Goal: Task Accomplishment & Management: Use online tool/utility

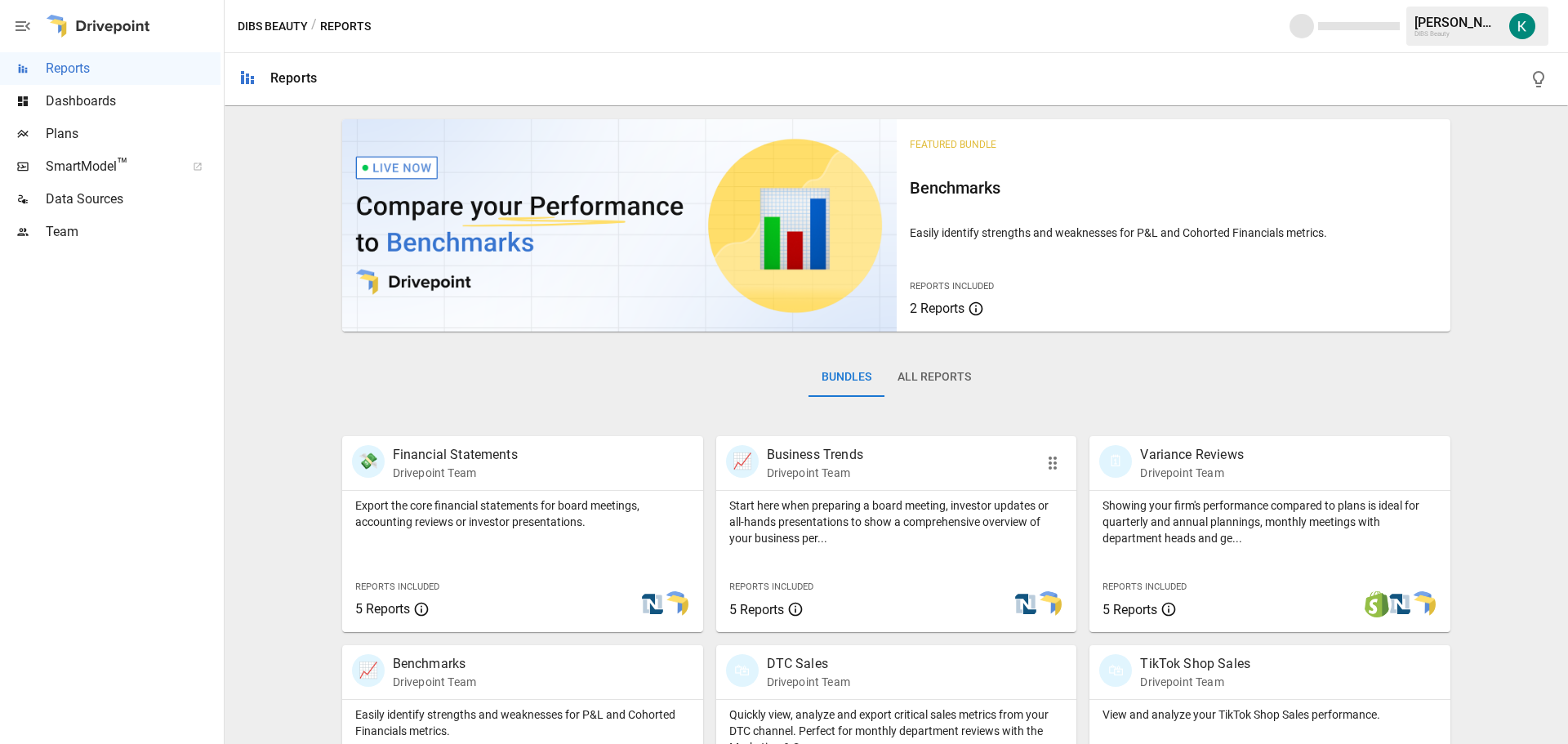
click at [844, 540] on p "Start here when preparing a board meeting, investor updates or all-hands presen…" at bounding box center [896, 522] width 334 height 49
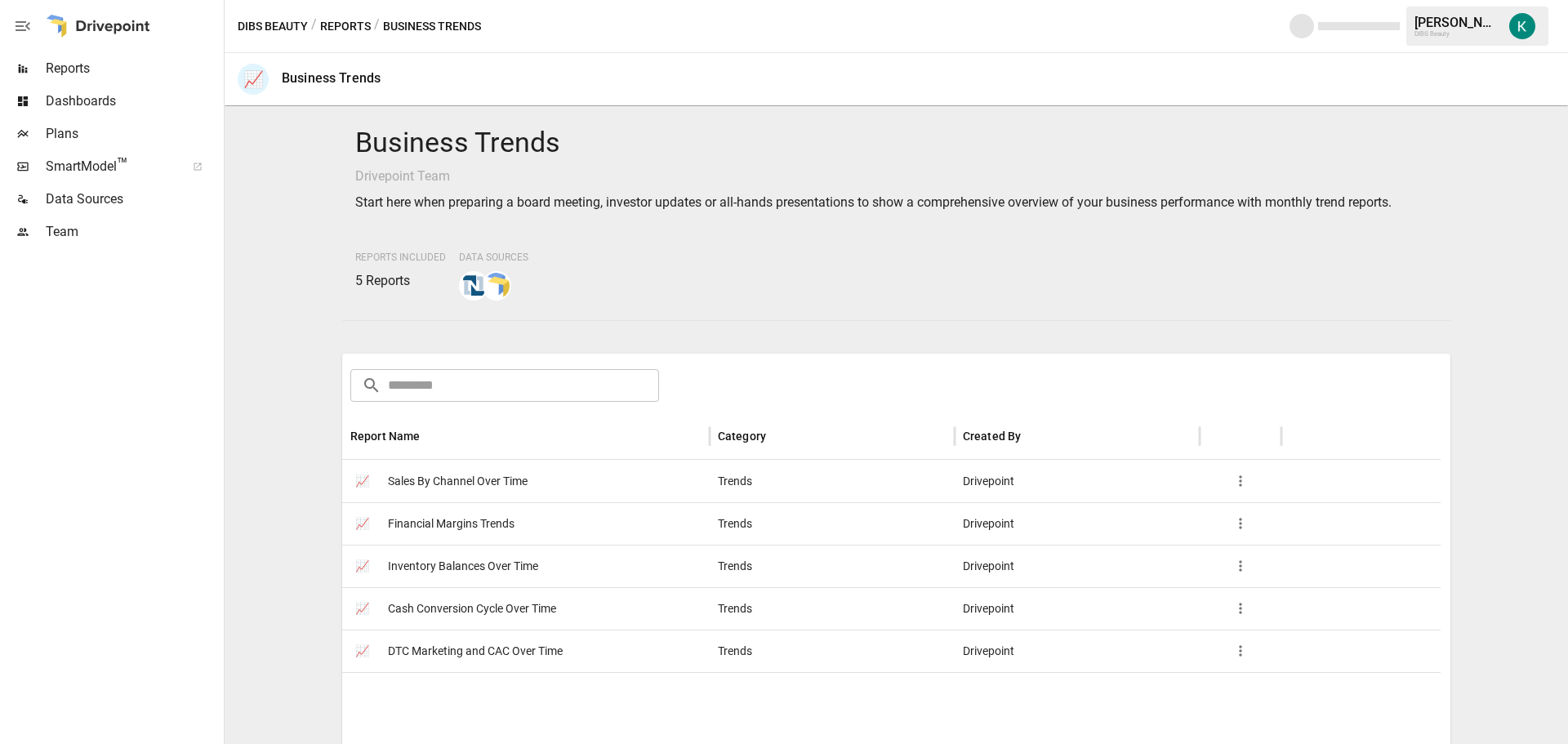
click at [453, 560] on span "Inventory Balances Over Time" at bounding box center [463, 566] width 150 height 41
click at [97, 70] on span "Reports" at bounding box center [133, 68] width 175 height 20
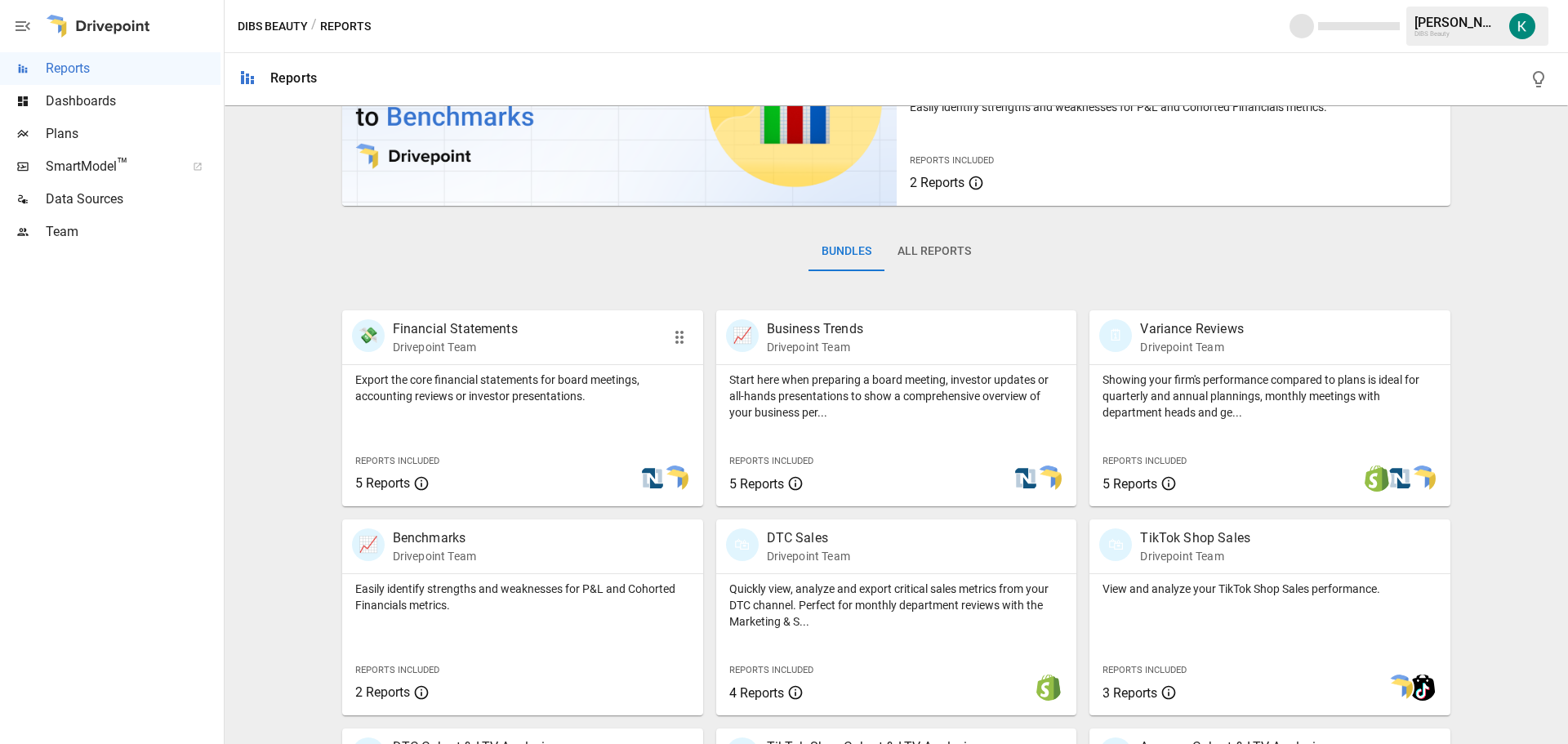
scroll to position [163, 0]
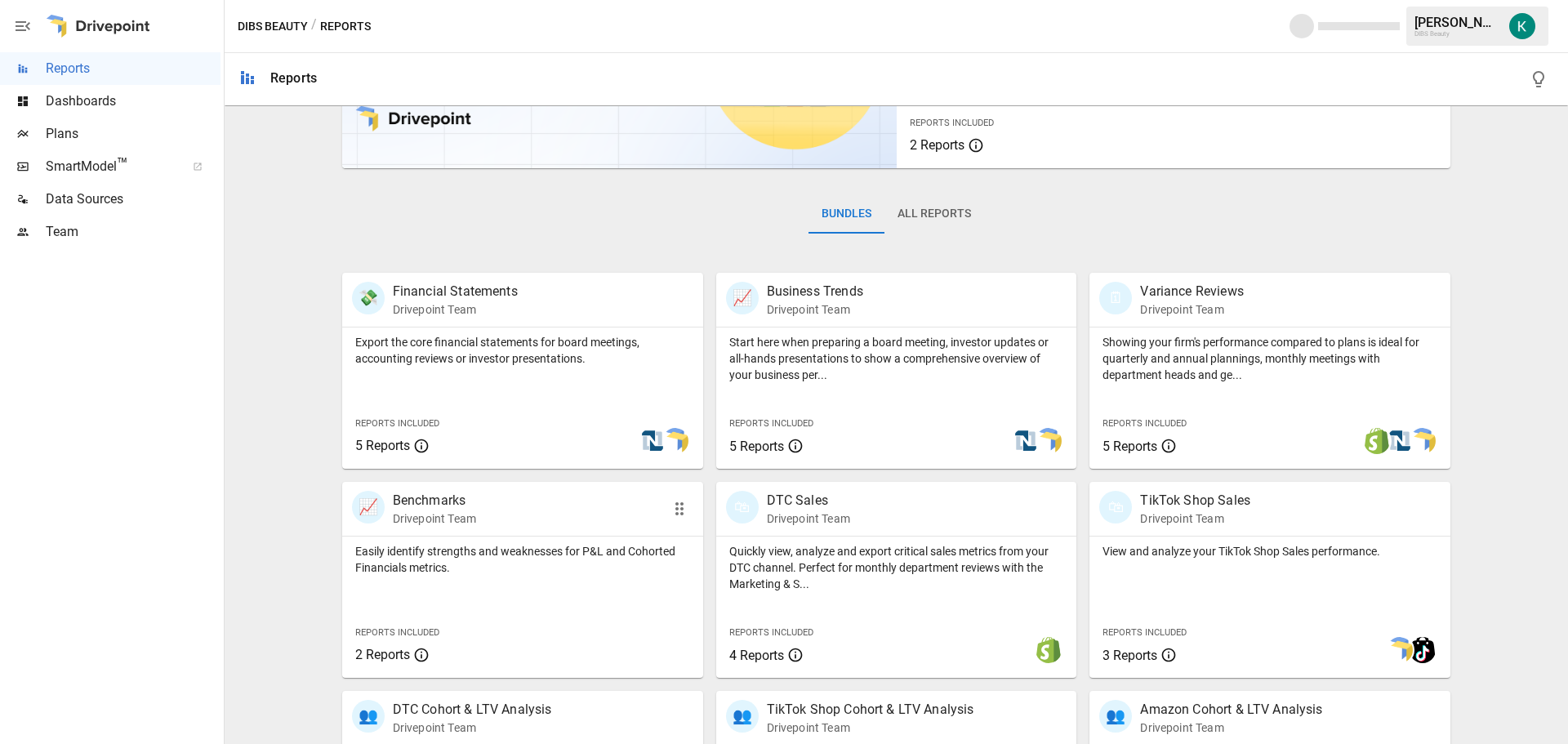
click at [590, 574] on p "Easily identify strengths and weaknesses for P&L and Cohorted Financials metric…" at bounding box center [522, 560] width 334 height 33
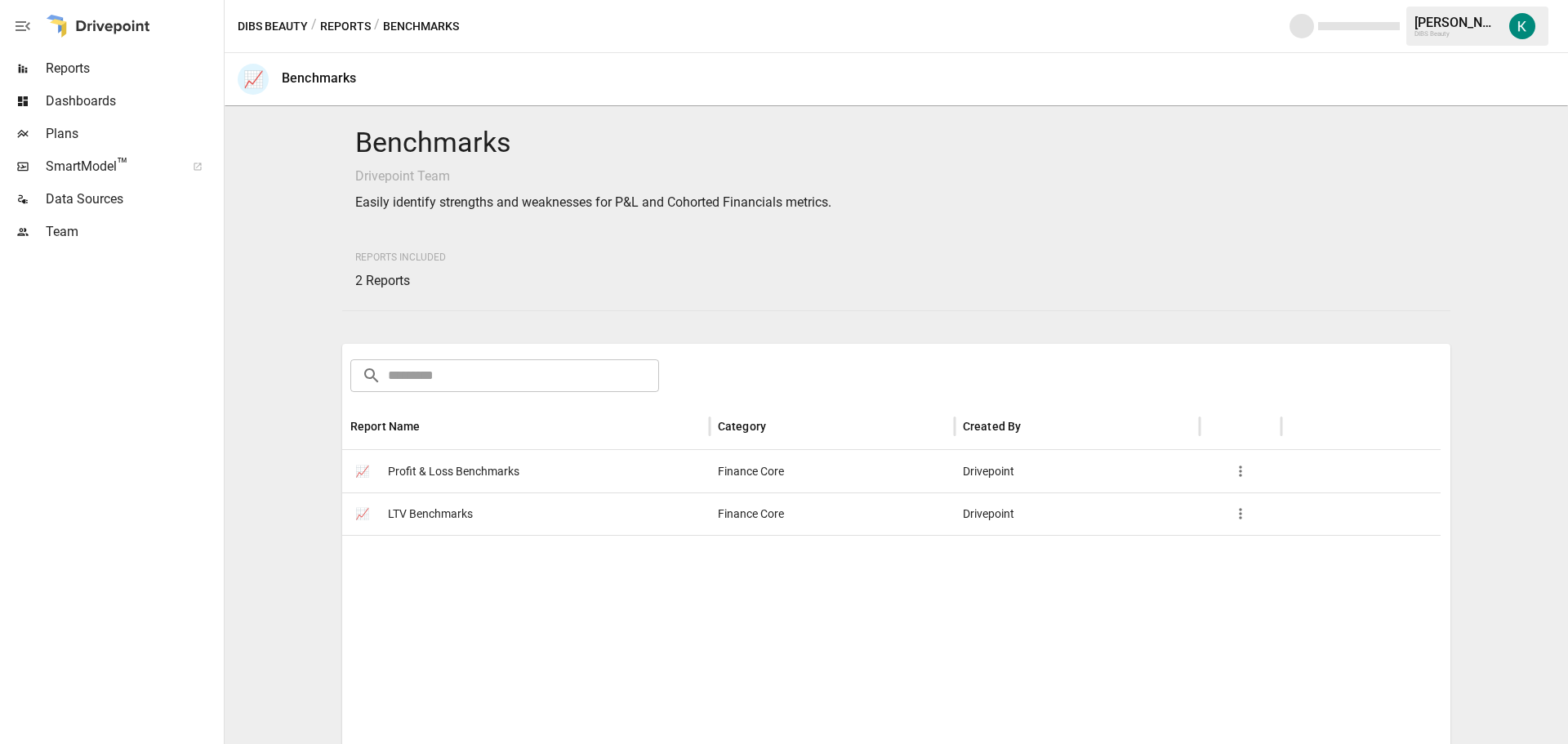
click at [466, 473] on span "Profit & Loss Benchmarks" at bounding box center [453, 472] width 132 height 41
click at [96, 79] on div "Reports" at bounding box center [110, 69] width 221 height 33
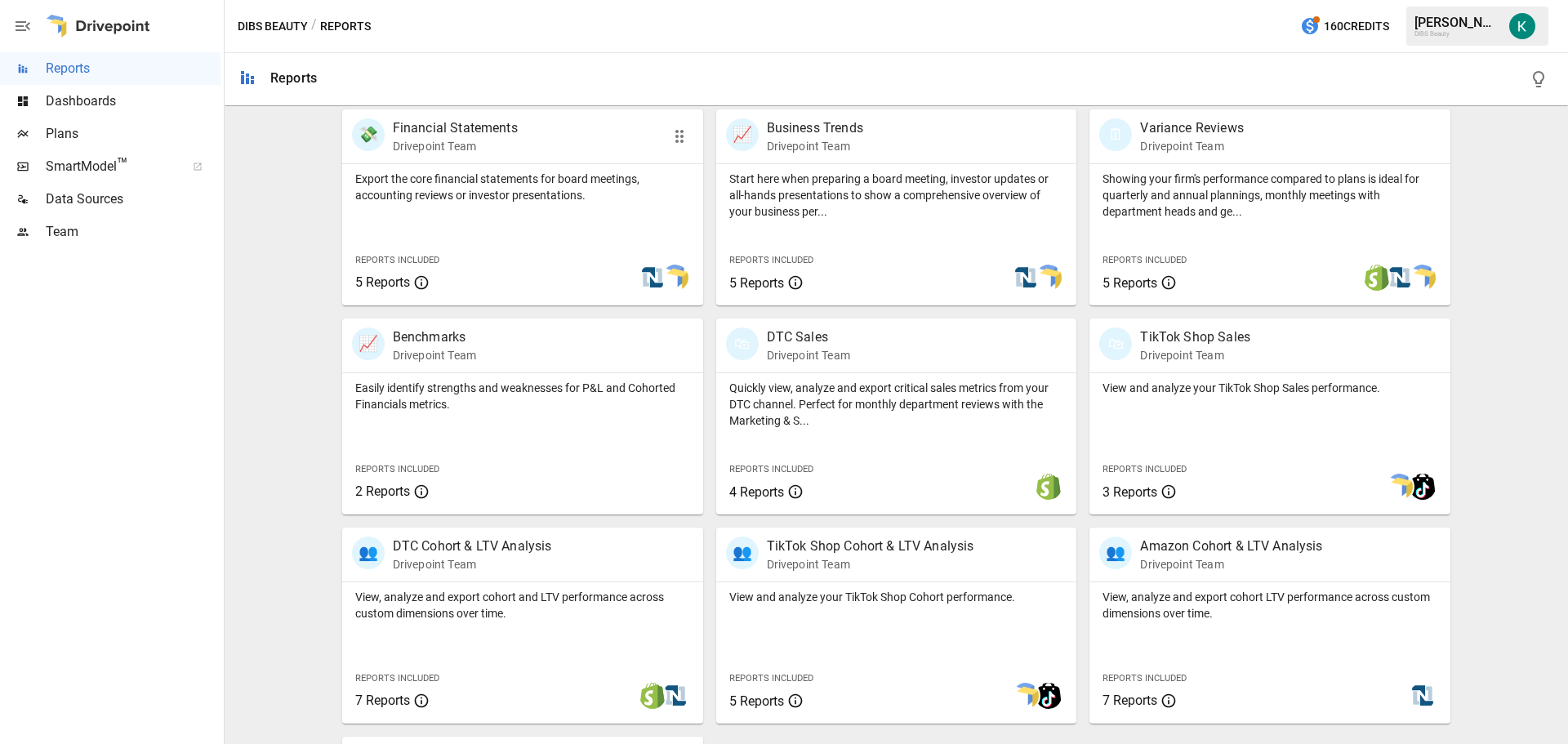
scroll to position [163, 0]
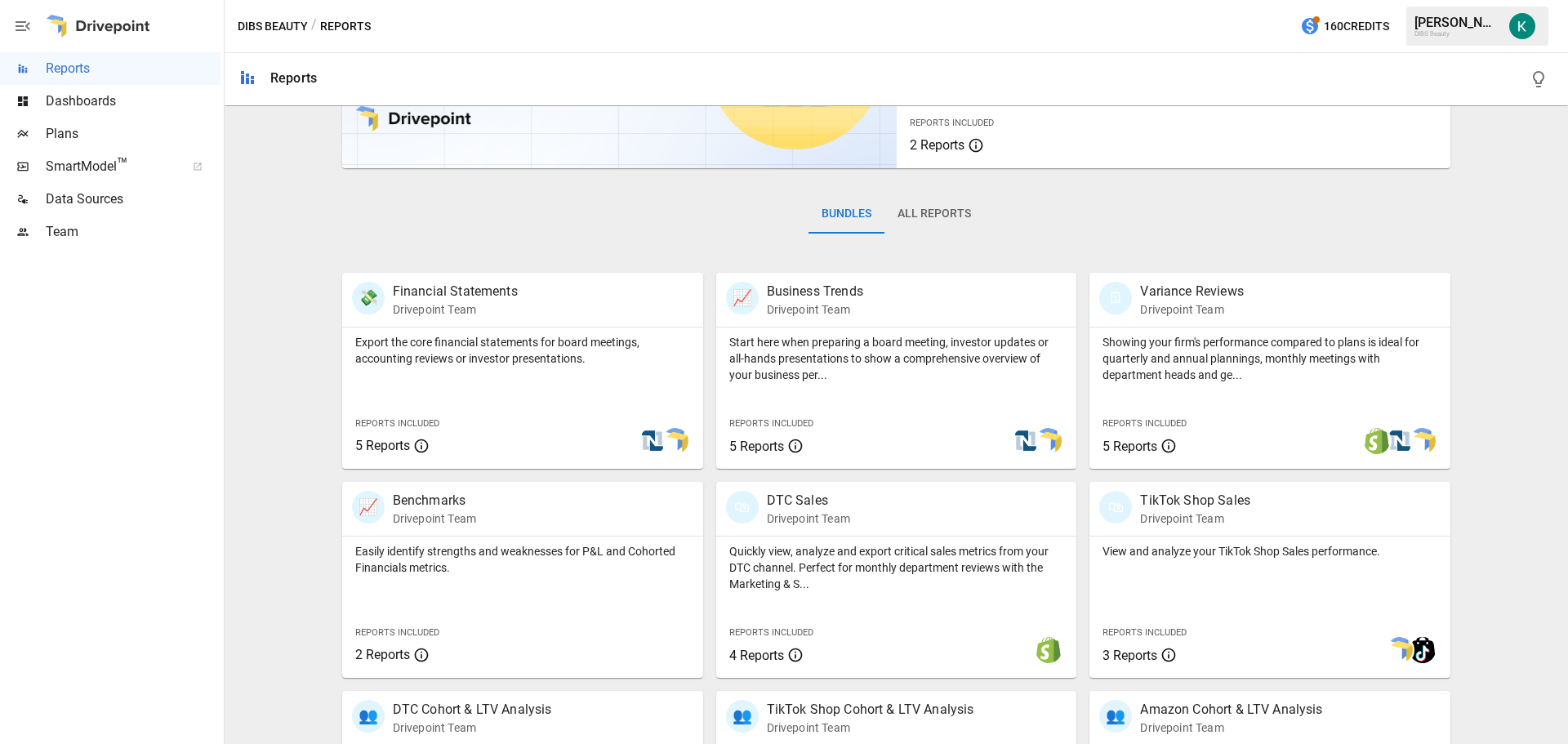
click at [110, 110] on span "Dashboards" at bounding box center [133, 101] width 175 height 20
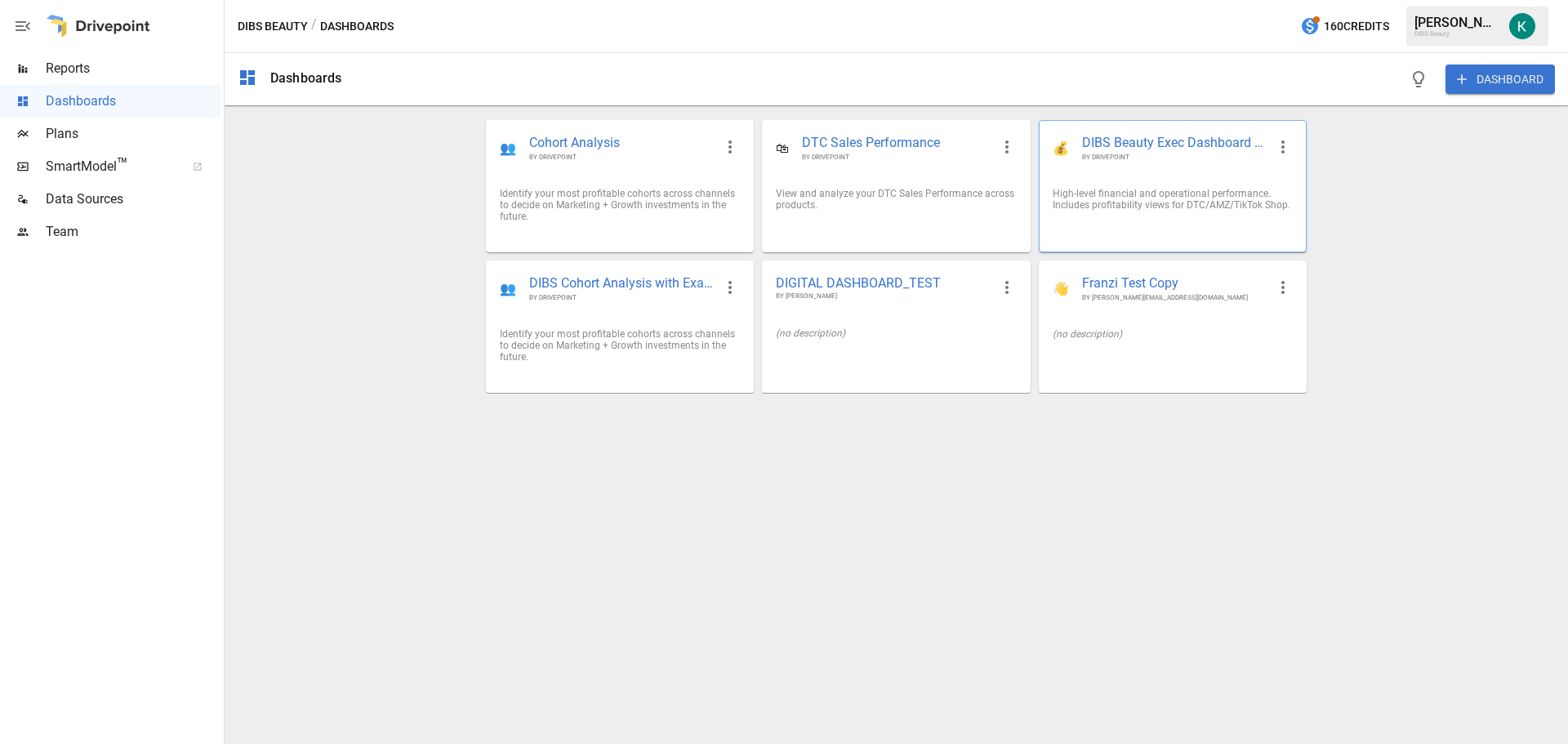
drag, startPoint x: 1146, startPoint y: 183, endPoint x: 1115, endPoint y: 168, distance: 34.4
click at [1115, 168] on div "💰 DIBS Beauty Exec Dashboard 📊 BY DRIVEPOINT" at bounding box center [1172, 147] width 266 height 54
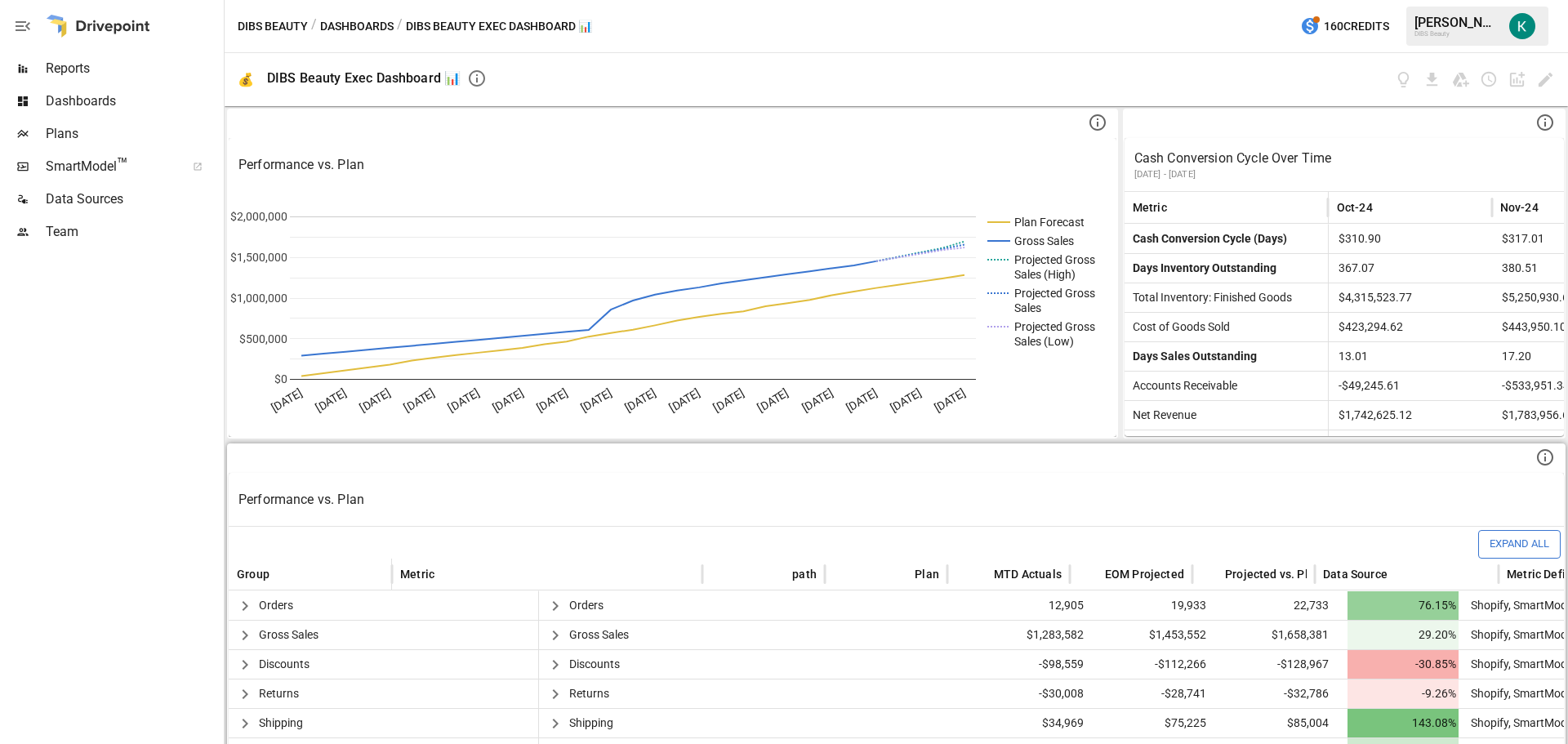
scroll to position [245, 0]
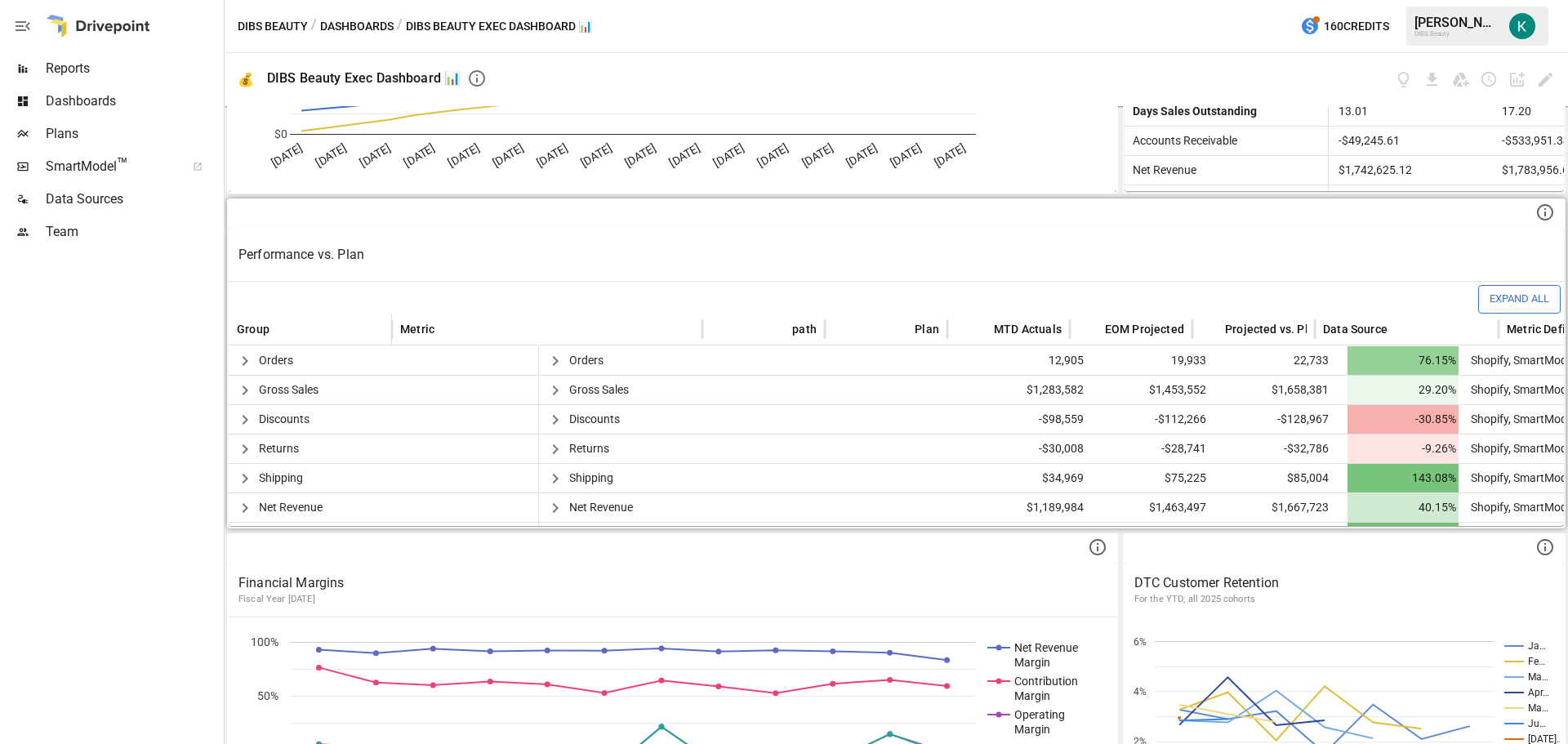
click at [1539, 218] on icon at bounding box center [1545, 212] width 16 height 16
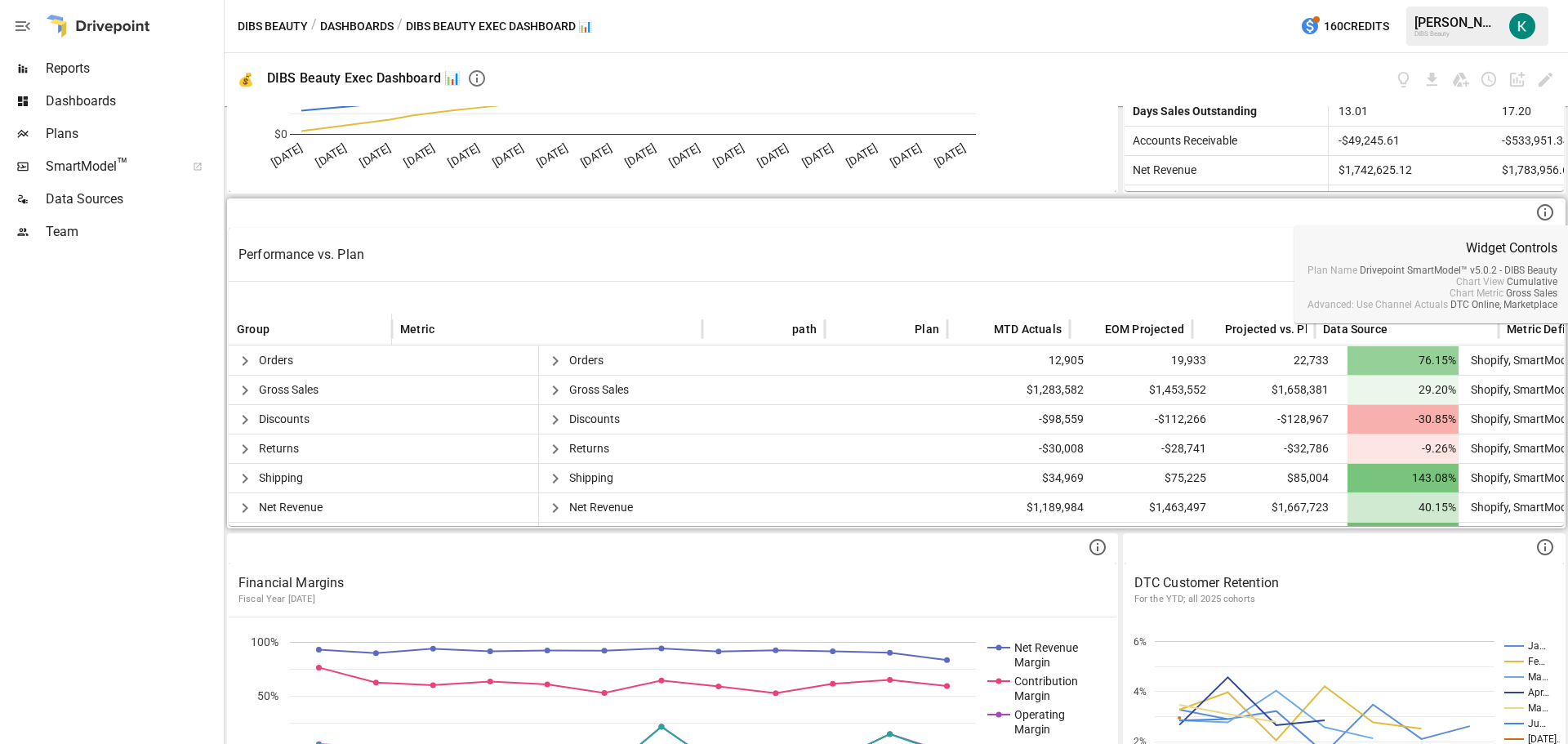
click at [1535, 211] on icon at bounding box center [1545, 212] width 20 height 20
click at [291, 247] on p "Performance vs. Plan" at bounding box center [896, 254] width 1315 height 20
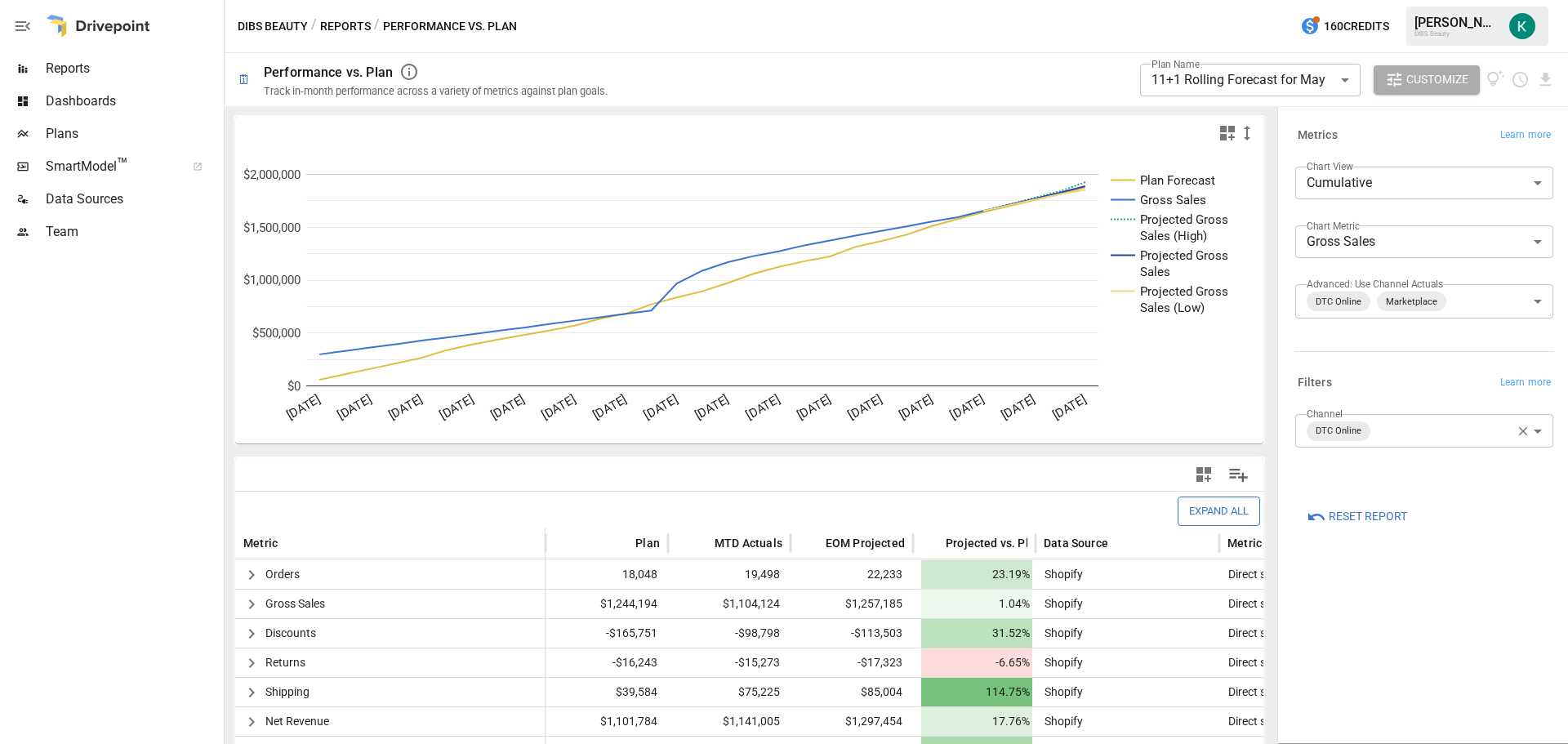
click at [1217, 0] on body "**********" at bounding box center [784, 0] width 1568 height 0
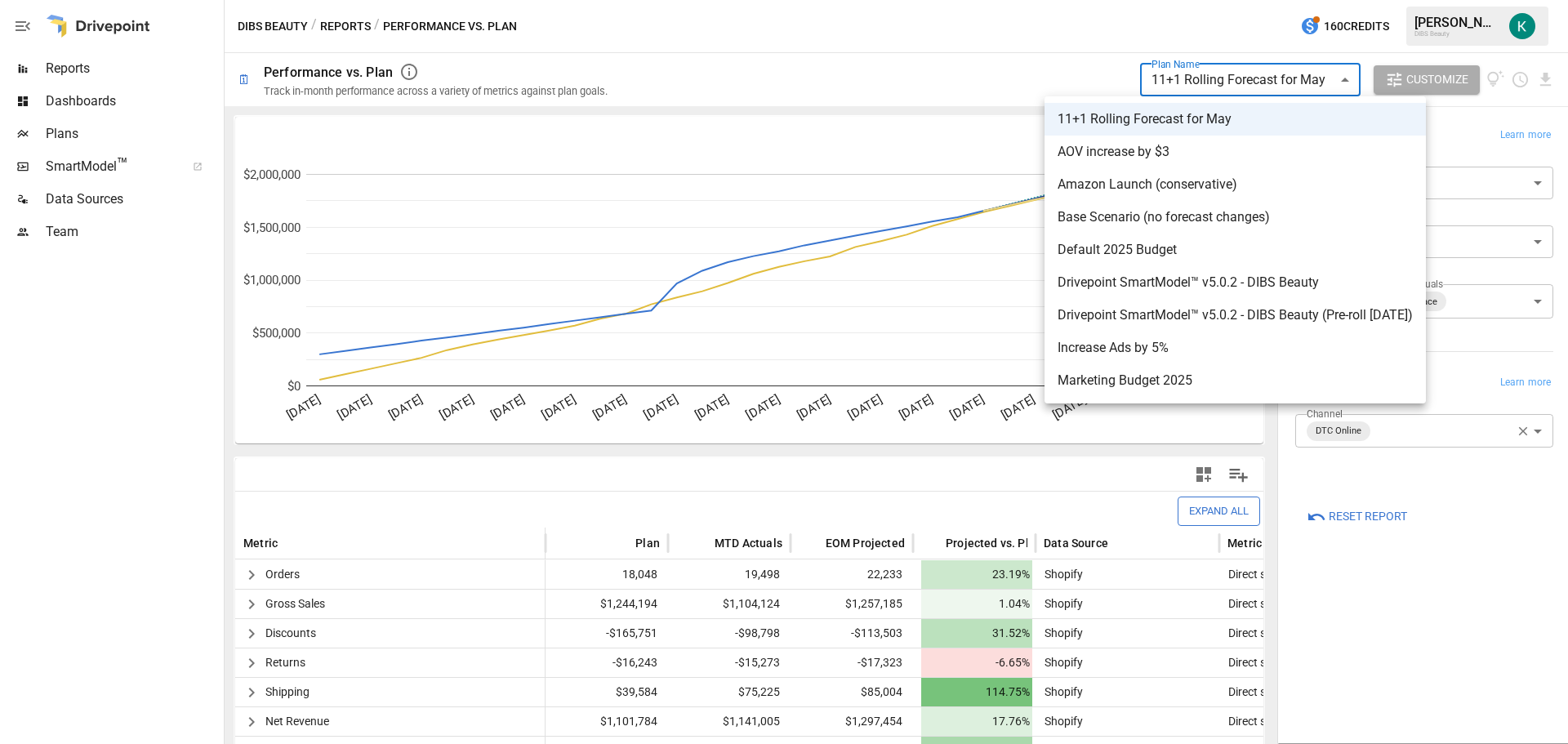
click at [1010, 70] on div at bounding box center [784, 372] width 1568 height 744
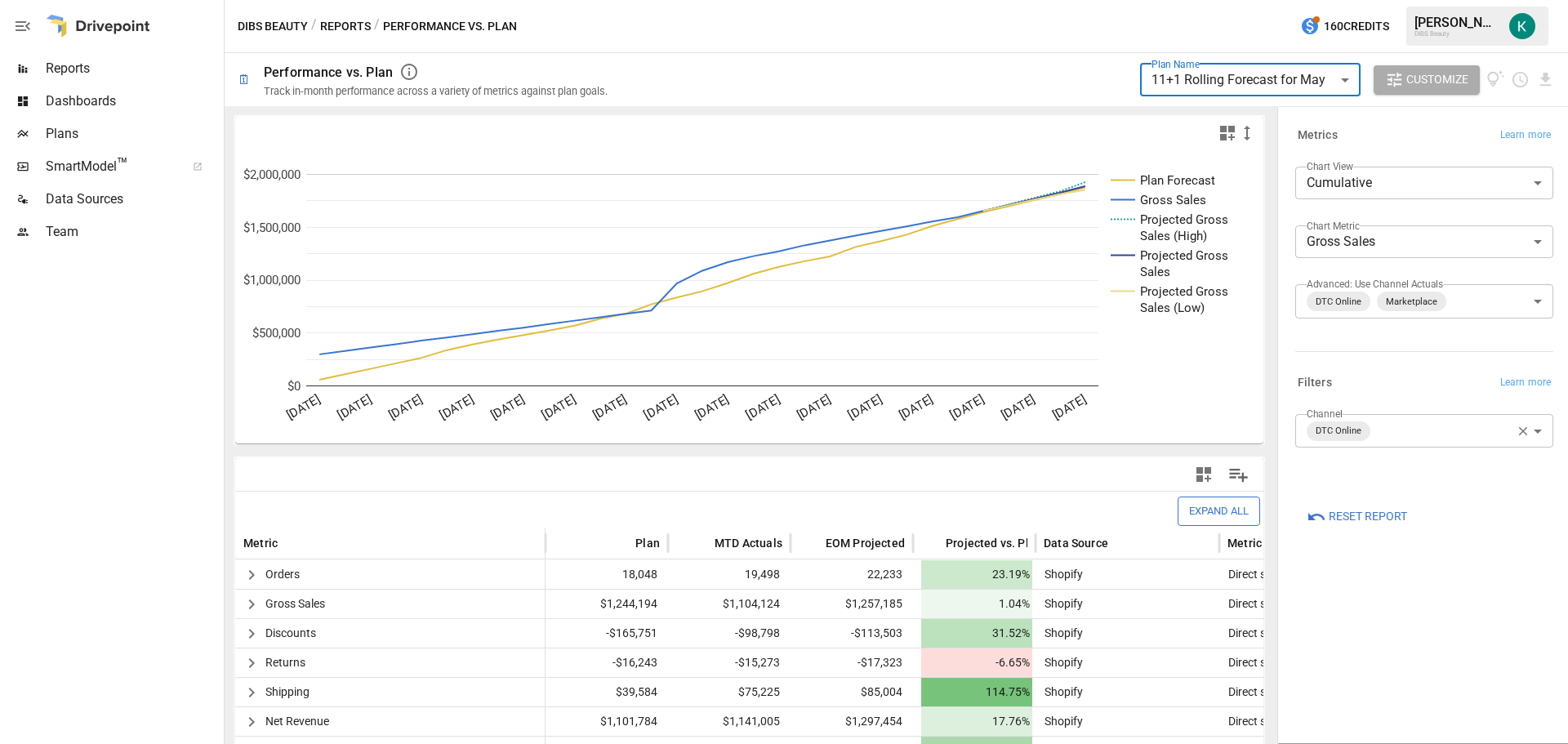
click at [84, 74] on span "Reports" at bounding box center [133, 68] width 175 height 20
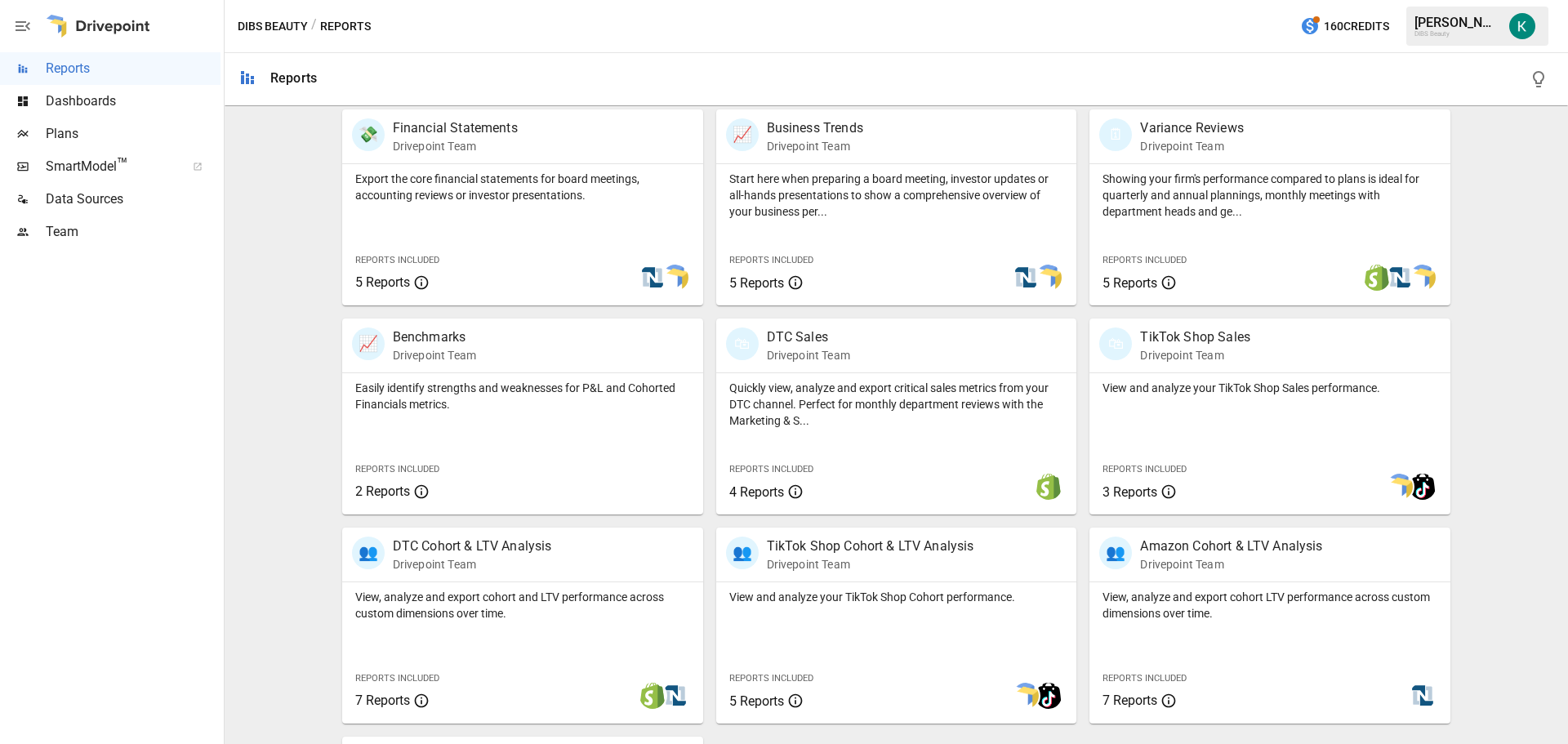
scroll to position [409, 0]
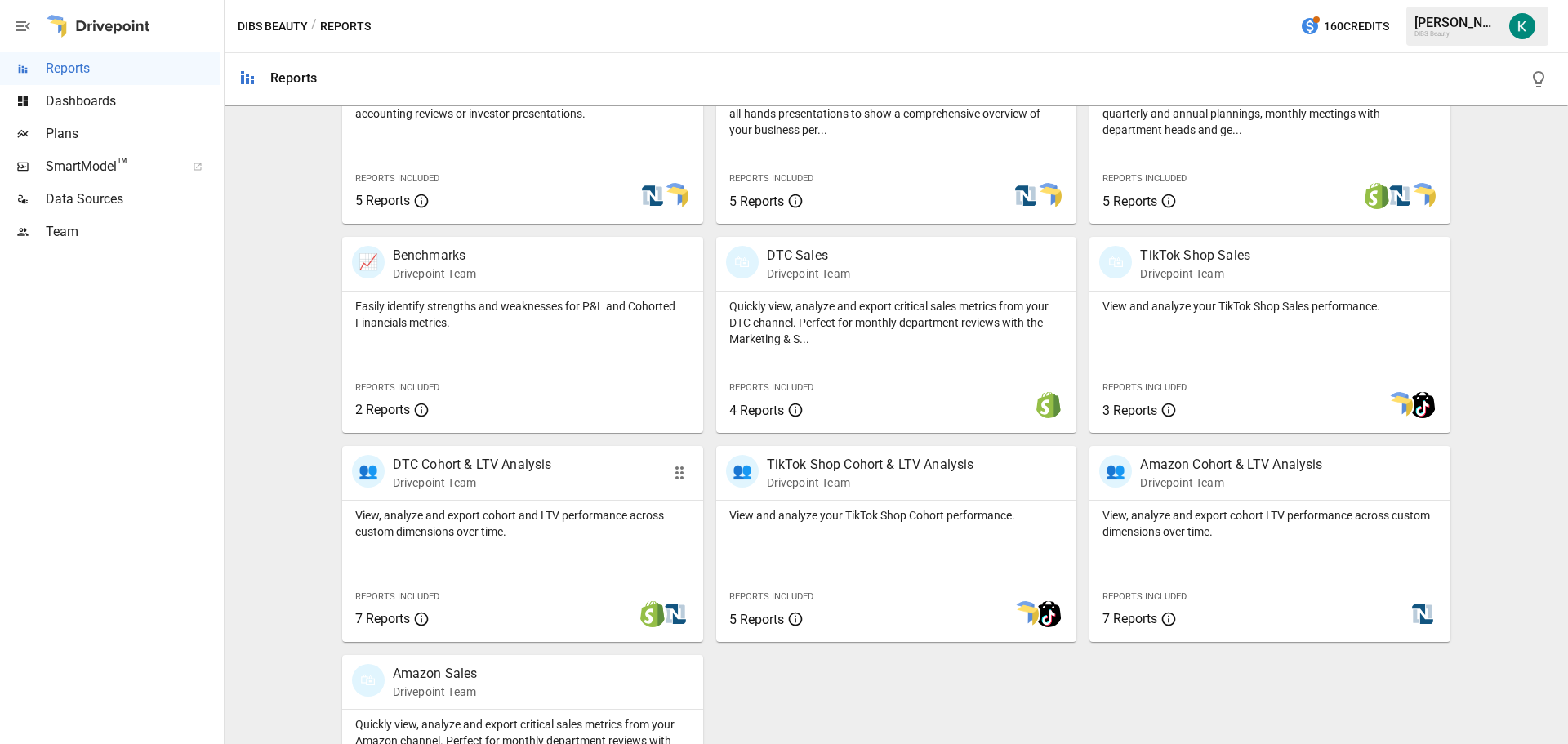
click at [557, 533] on p "View, analyze and export cohort and LTV performance across custom dimensions ov…" at bounding box center [522, 523] width 334 height 33
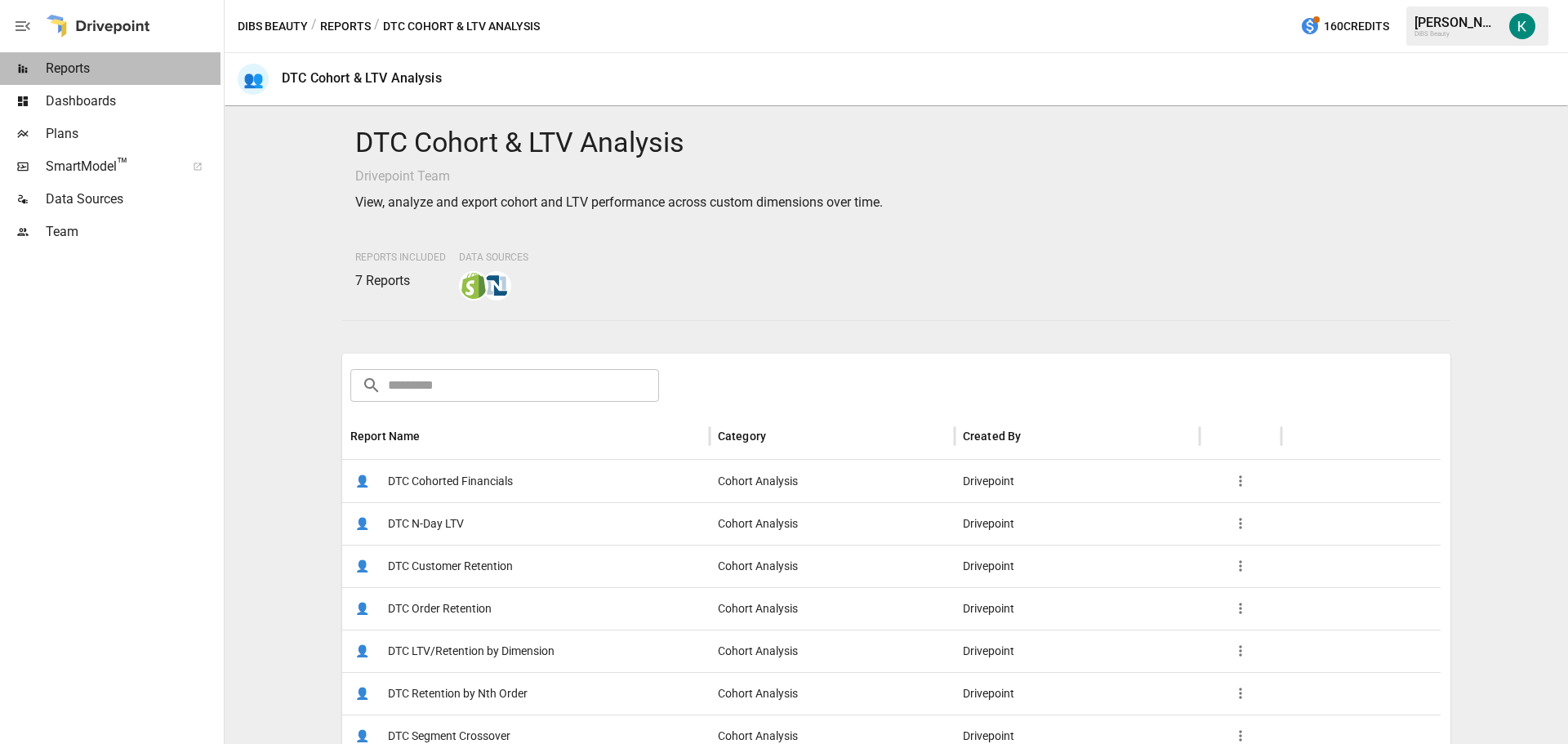
click at [128, 76] on span "Reports" at bounding box center [133, 68] width 175 height 20
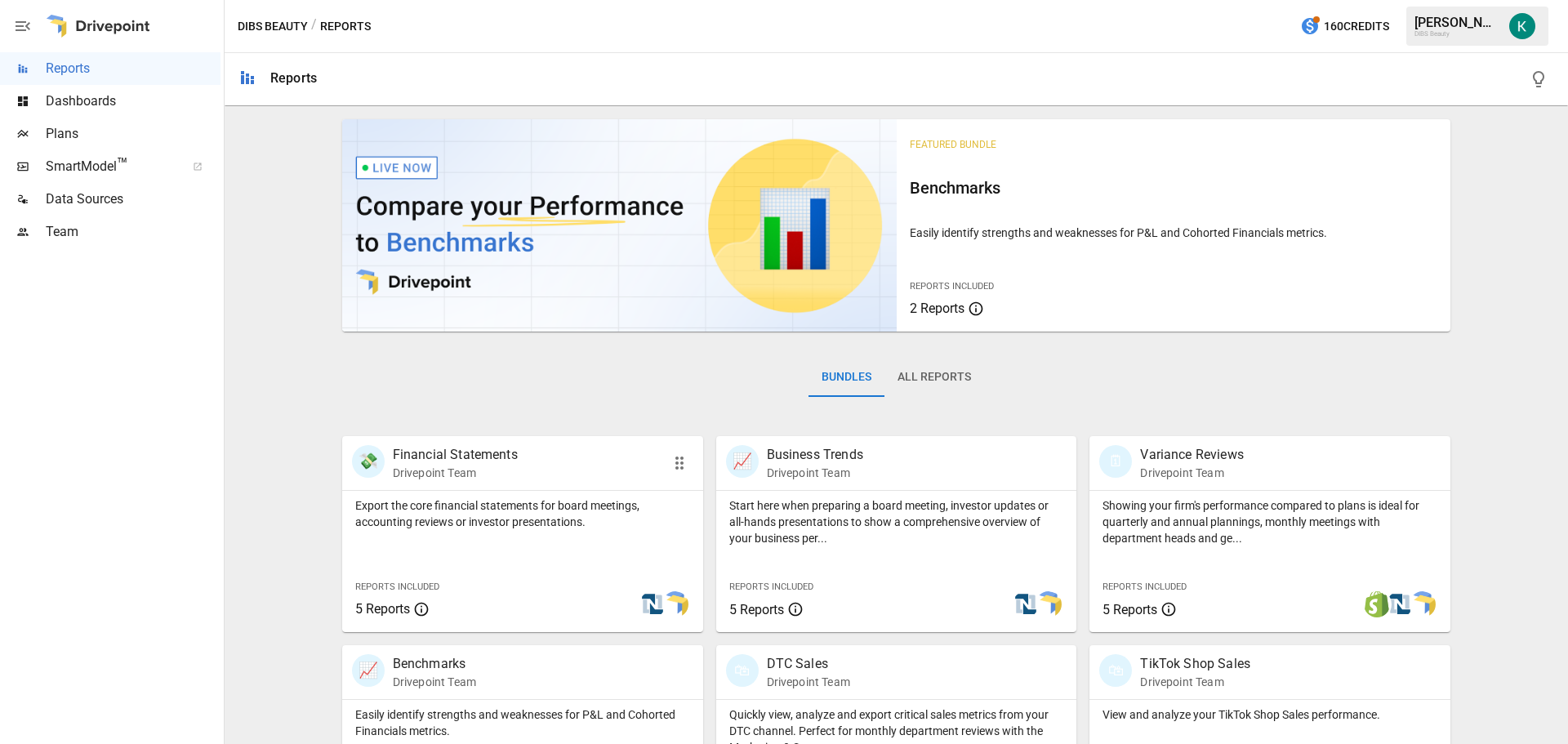
click at [542, 553] on div "Export the core financial statements for board meetings, accounting reviews or …" at bounding box center [522, 561] width 361 height 141
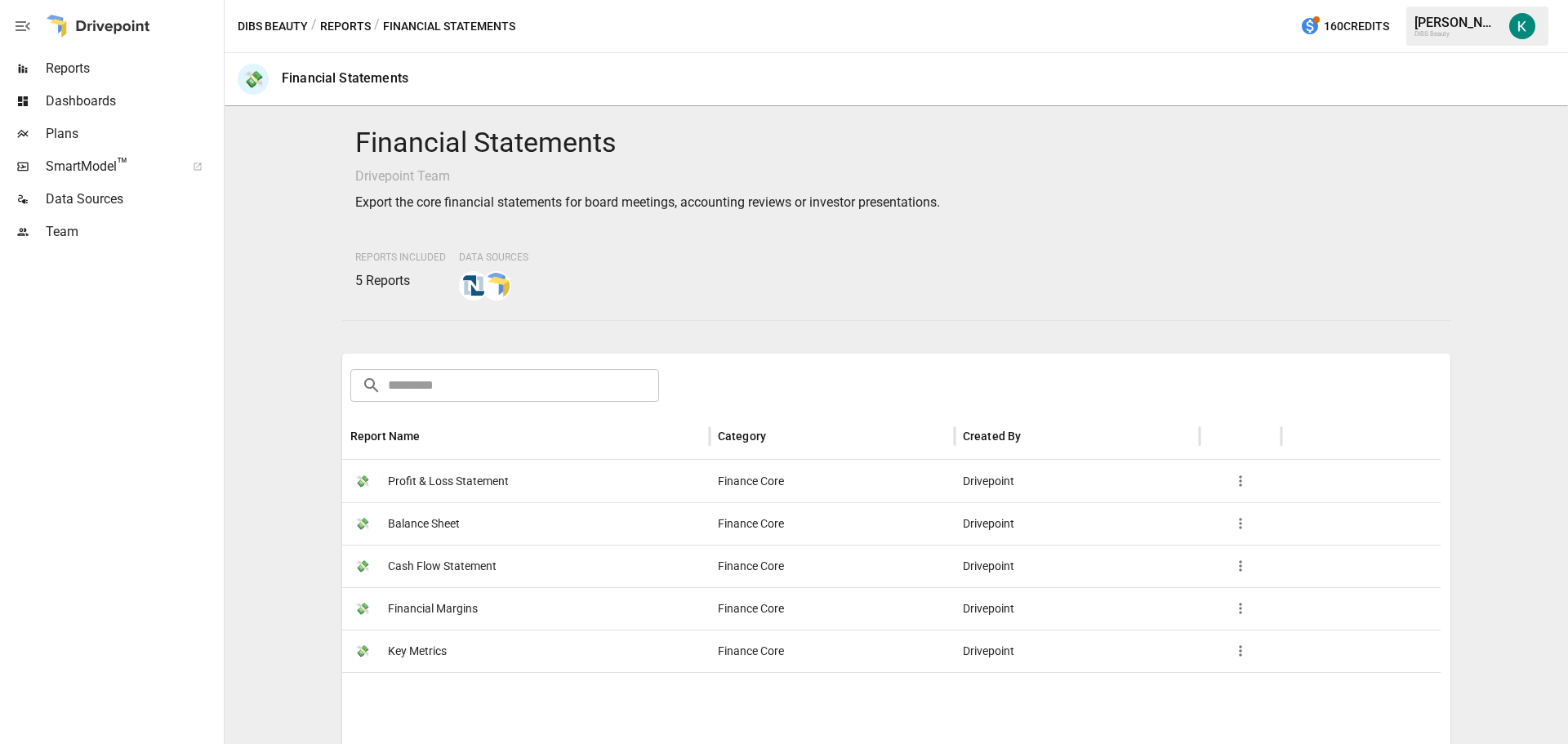
click at [541, 641] on div "💸 Key Metrics" at bounding box center [526, 650] width 367 height 42
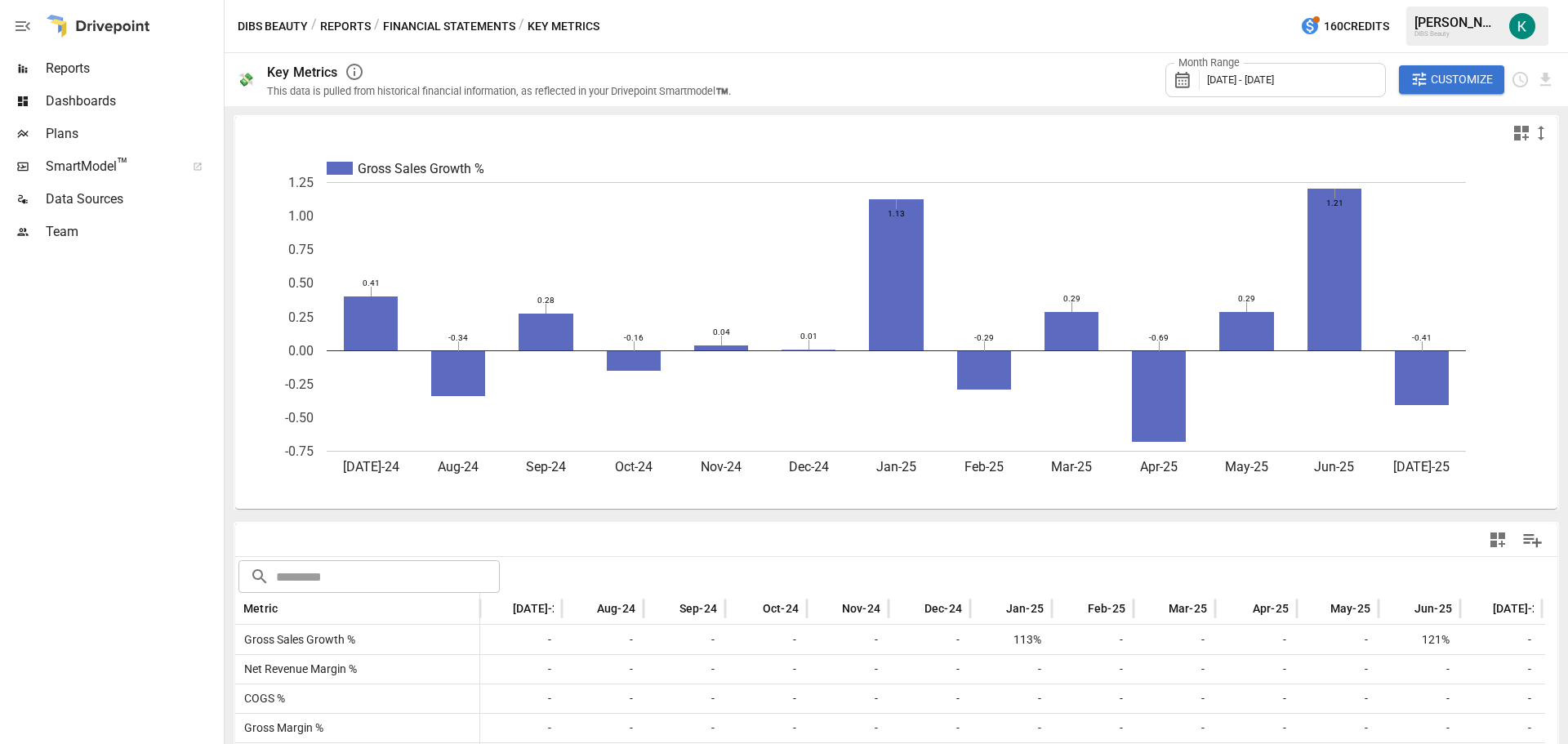
click at [1259, 87] on div "Month Range [DATE] - [DATE]" at bounding box center [1276, 80] width 221 height 34
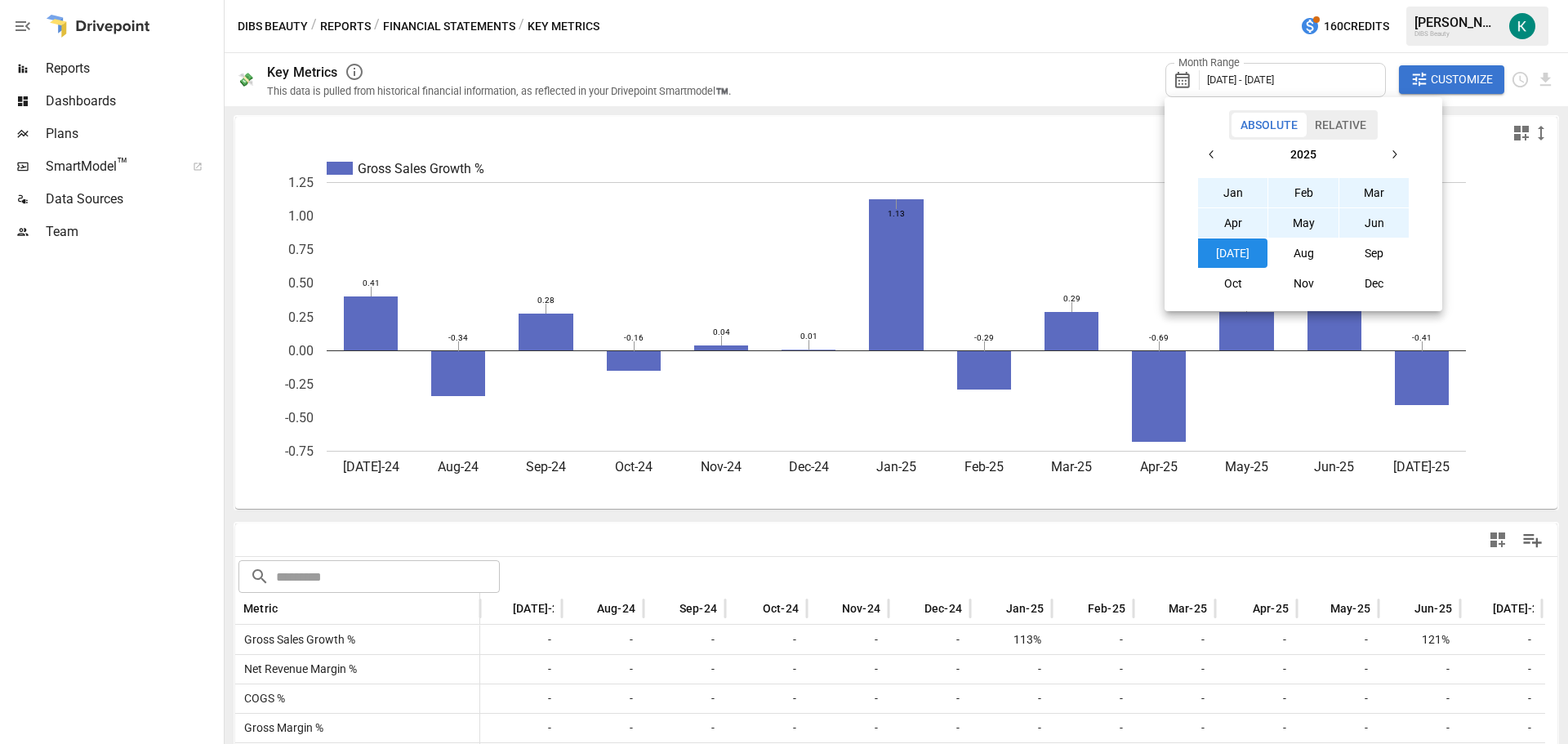
click at [1251, 188] on button "Jan" at bounding box center [1233, 193] width 70 height 29
click at [1236, 257] on button "[DATE]" at bounding box center [1233, 253] width 70 height 29
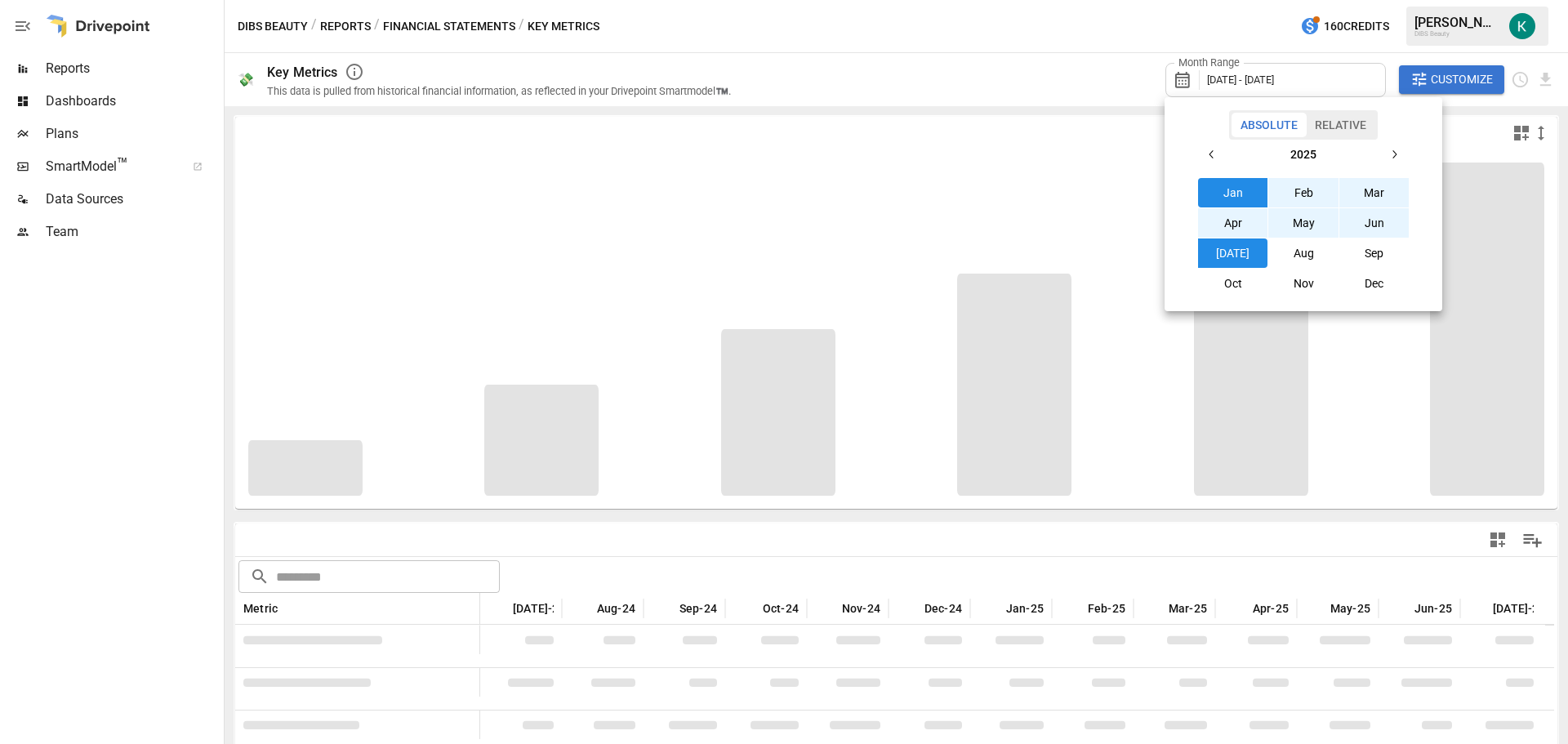
click at [1045, 99] on div at bounding box center [784, 372] width 1568 height 744
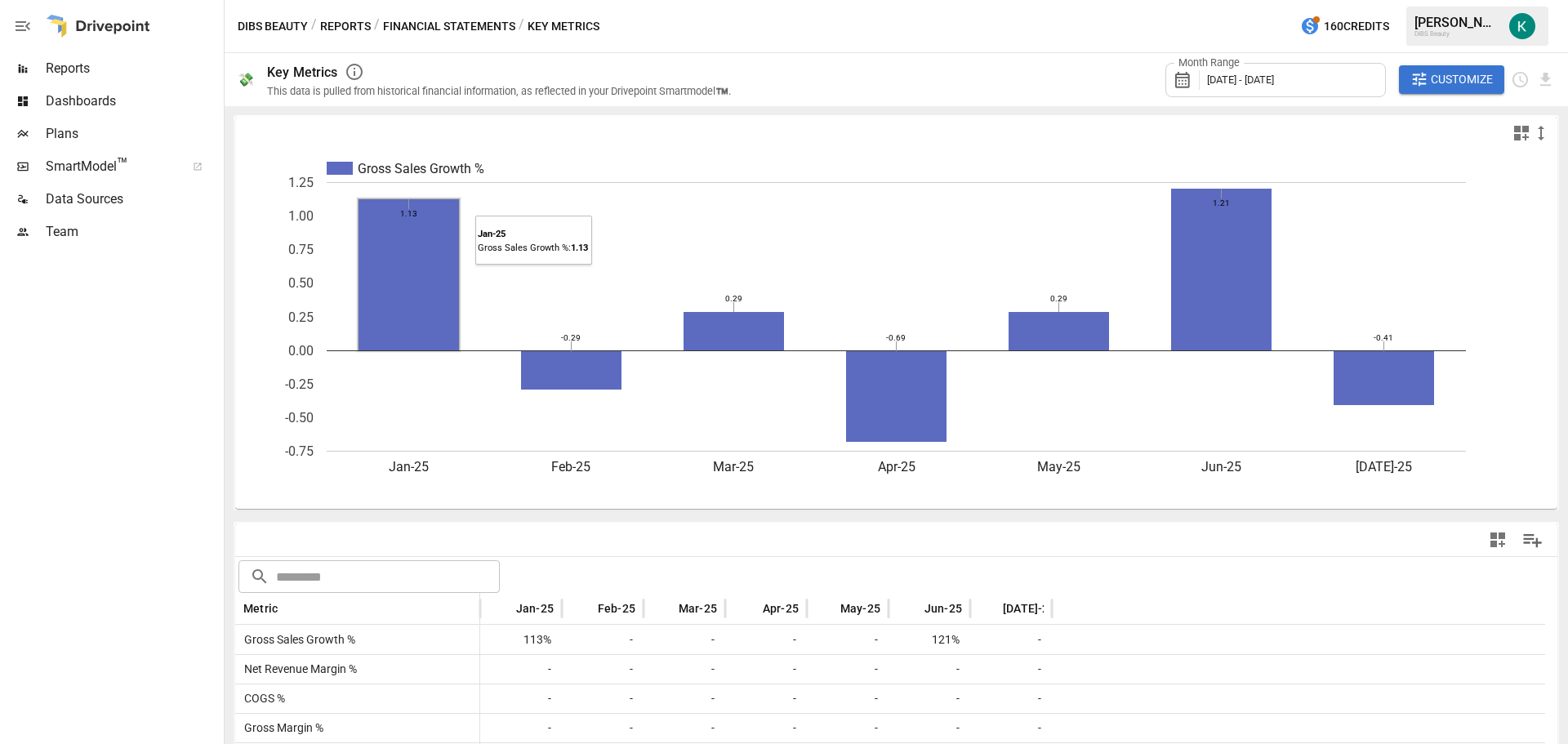
click at [367, 284] on rect "A chart." at bounding box center [409, 274] width 101 height 151
click at [116, 122] on div "Plans" at bounding box center [110, 134] width 221 height 33
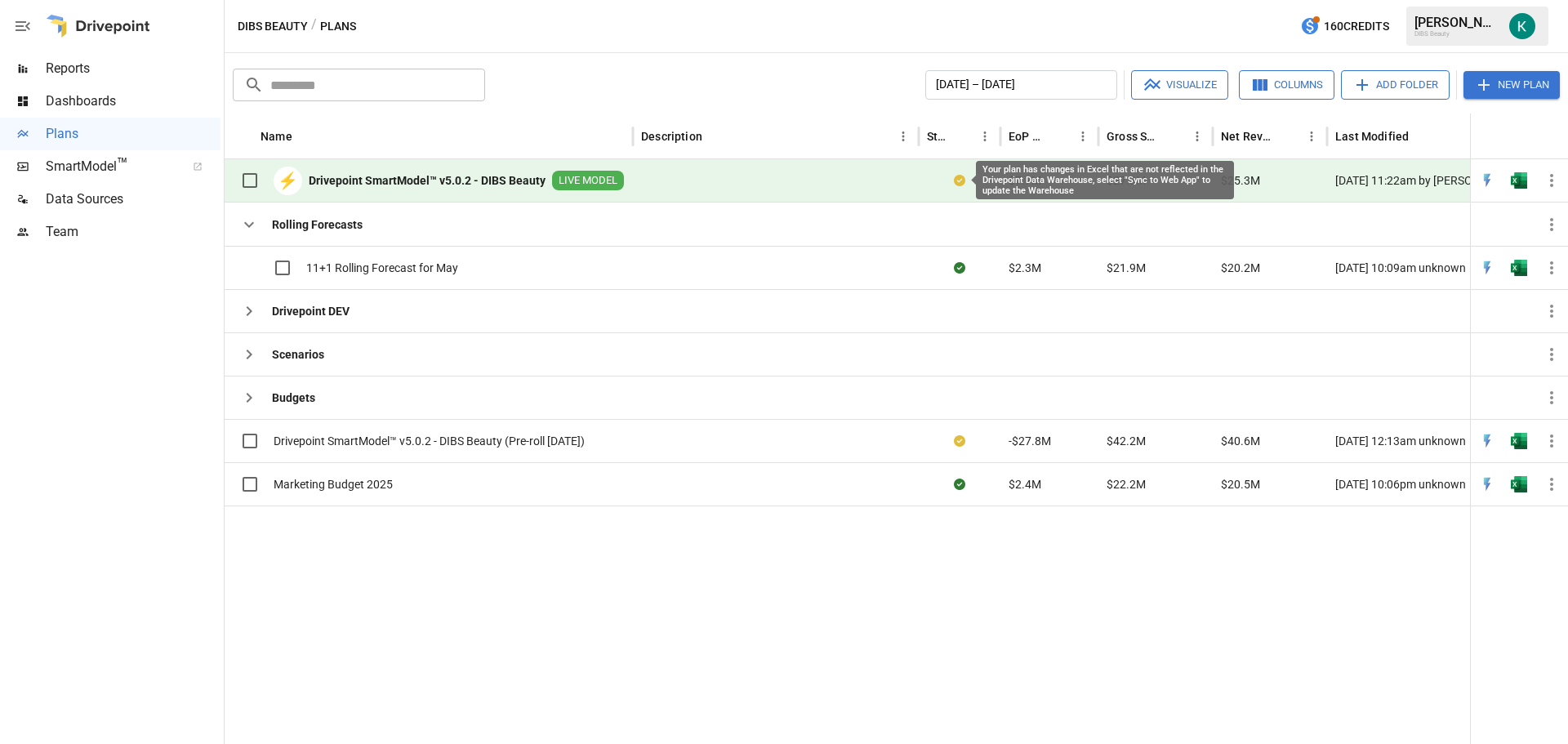
scroll to position [0, 61]
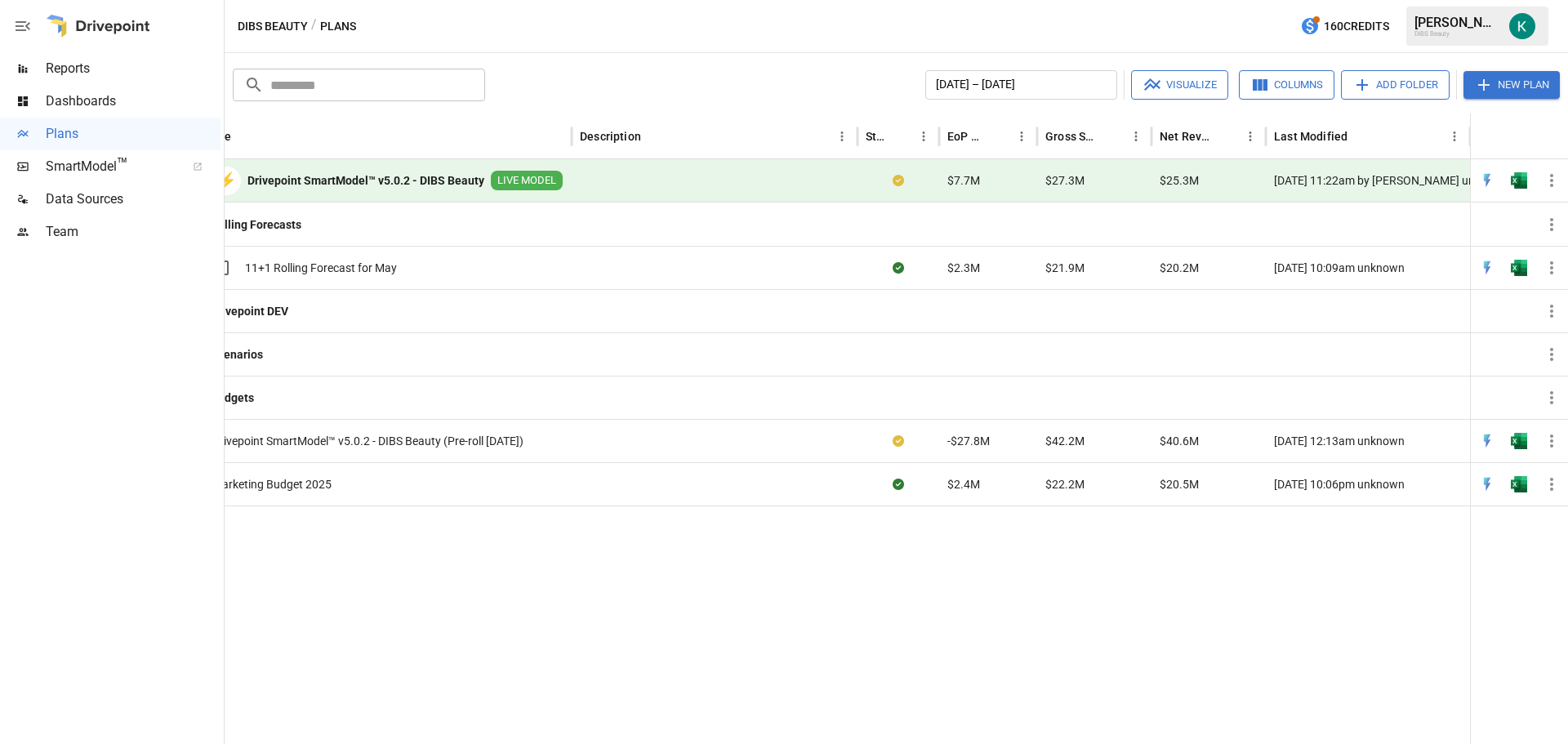
click at [1555, 180] on icon "button" at bounding box center [1551, 180] width 20 height 20
click at [1493, 264] on li "Sync to Web App" at bounding box center [1479, 253] width 148 height 33
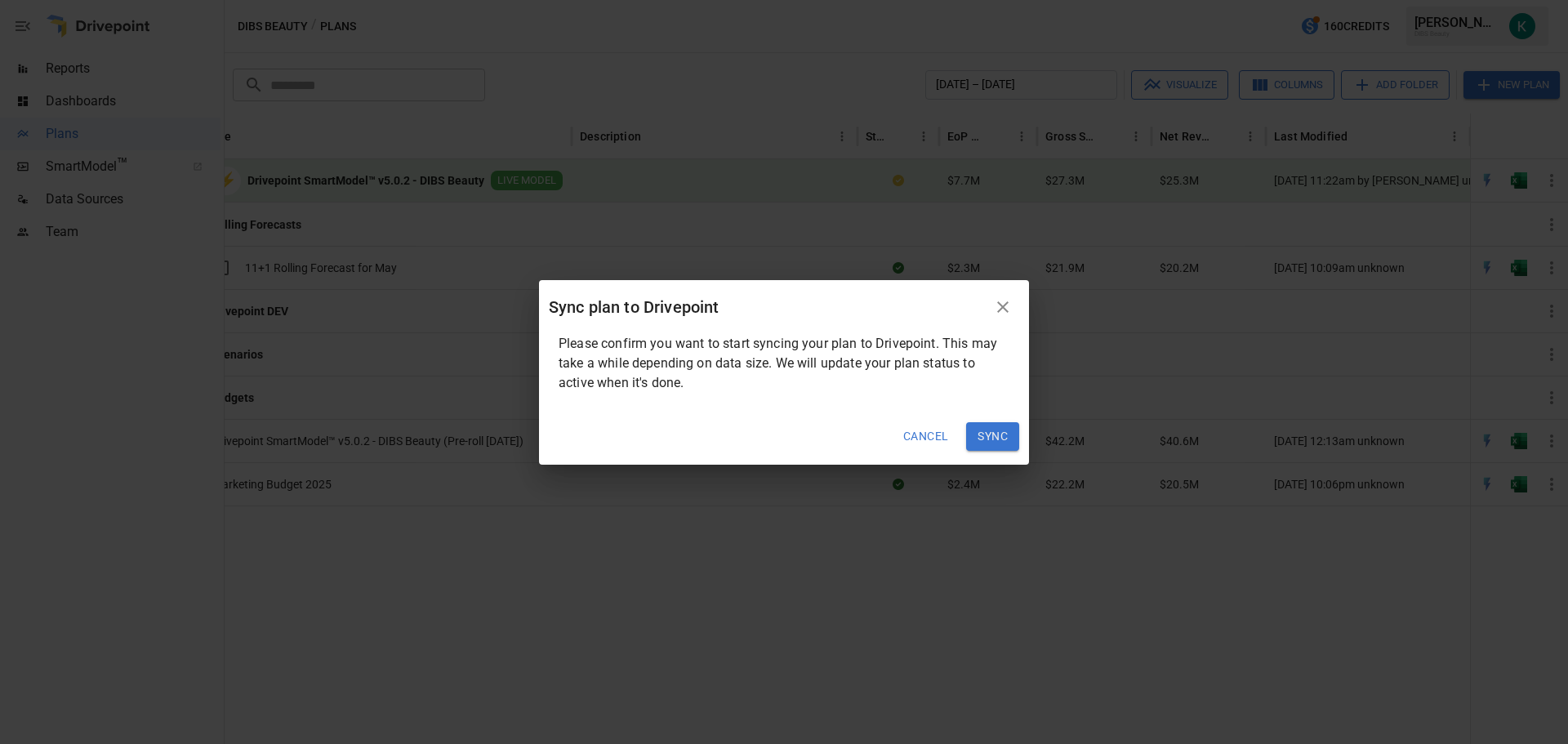
click at [996, 435] on button "Sync" at bounding box center [993, 437] width 53 height 29
